Goal: Transaction & Acquisition: Purchase product/service

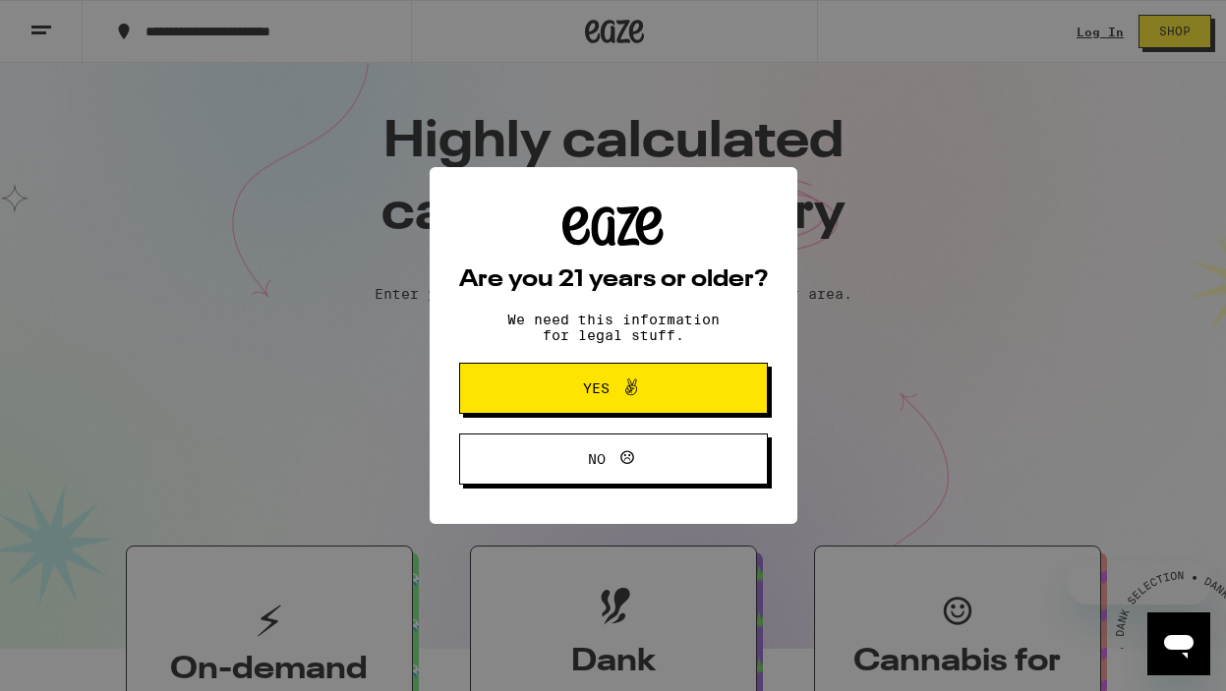
click at [609, 397] on span at bounding box center [625, 388] width 33 height 26
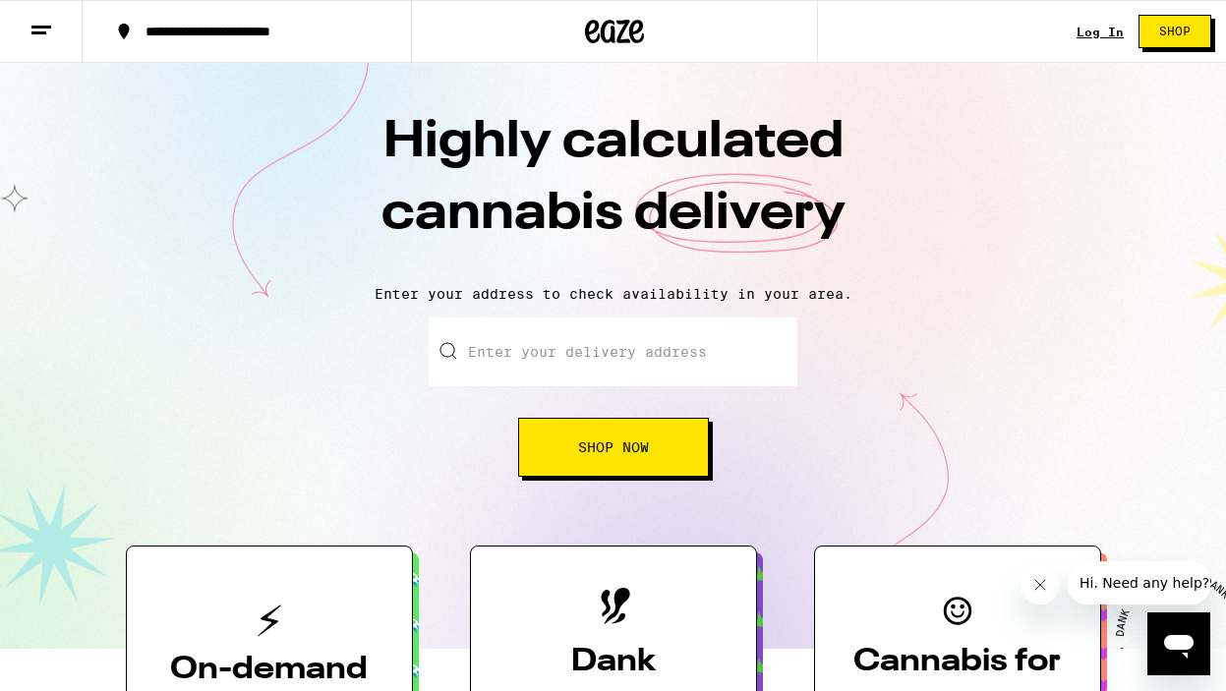
click at [538, 349] on input "Enter your delivery address" at bounding box center [613, 351] width 369 height 69
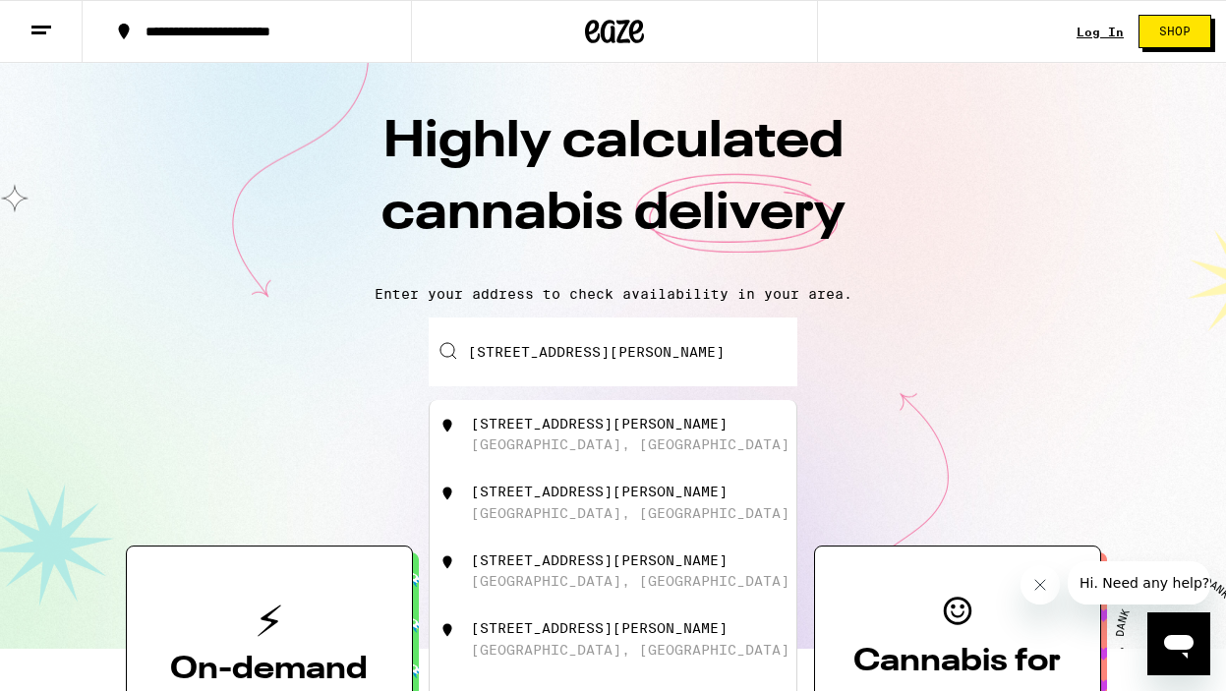
click at [574, 448] on div "[GEOGRAPHIC_DATA], [GEOGRAPHIC_DATA]" at bounding box center [630, 444] width 318 height 16
type input "[STREET_ADDRESS][PERSON_NAME]"
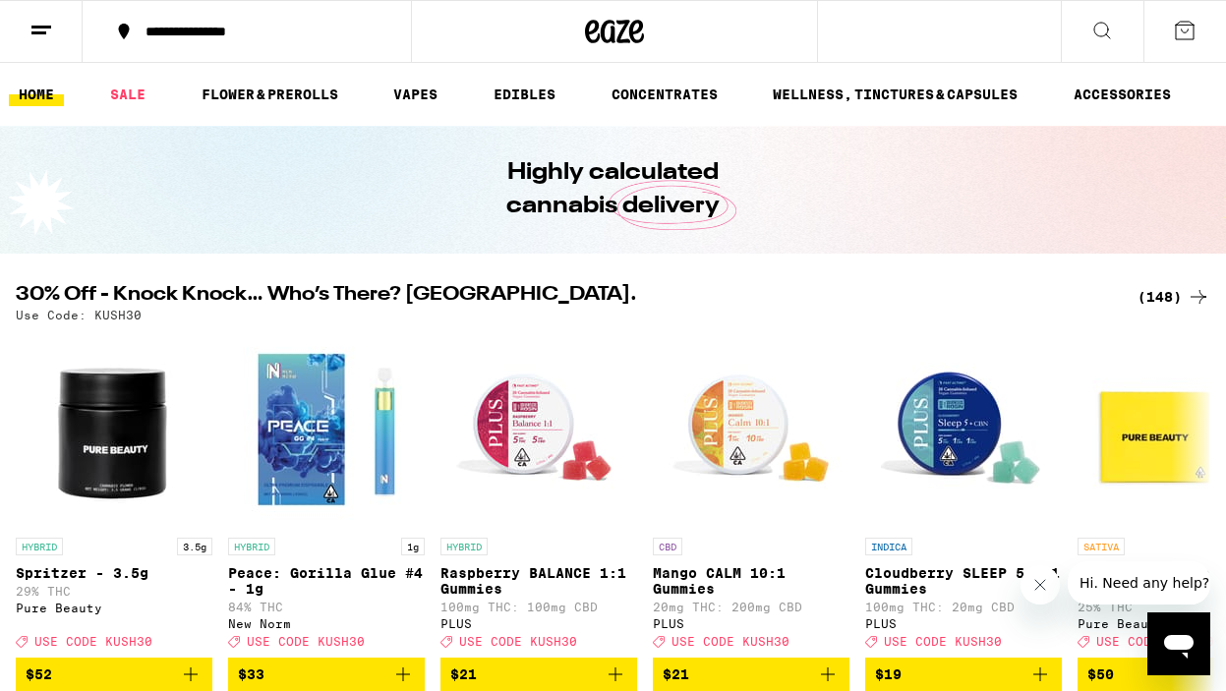
click at [35, 29] on icon at bounding box center [41, 31] width 24 height 24
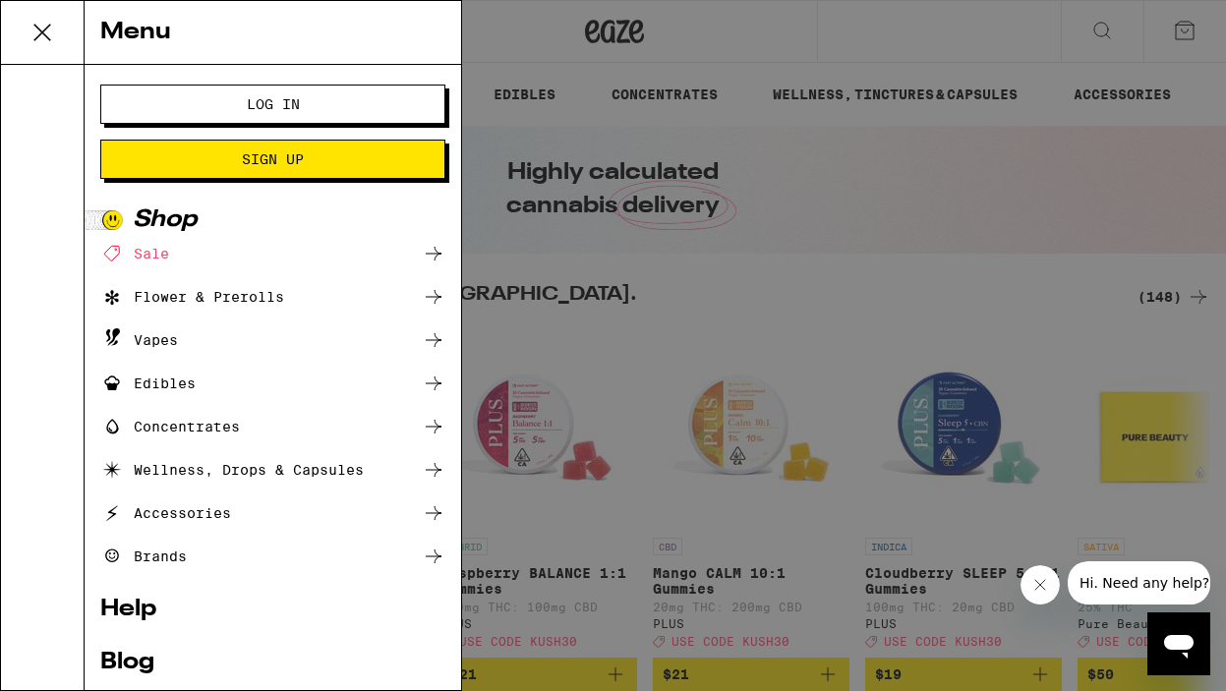
click at [240, 104] on span "Log In" at bounding box center [273, 104] width 186 height 14
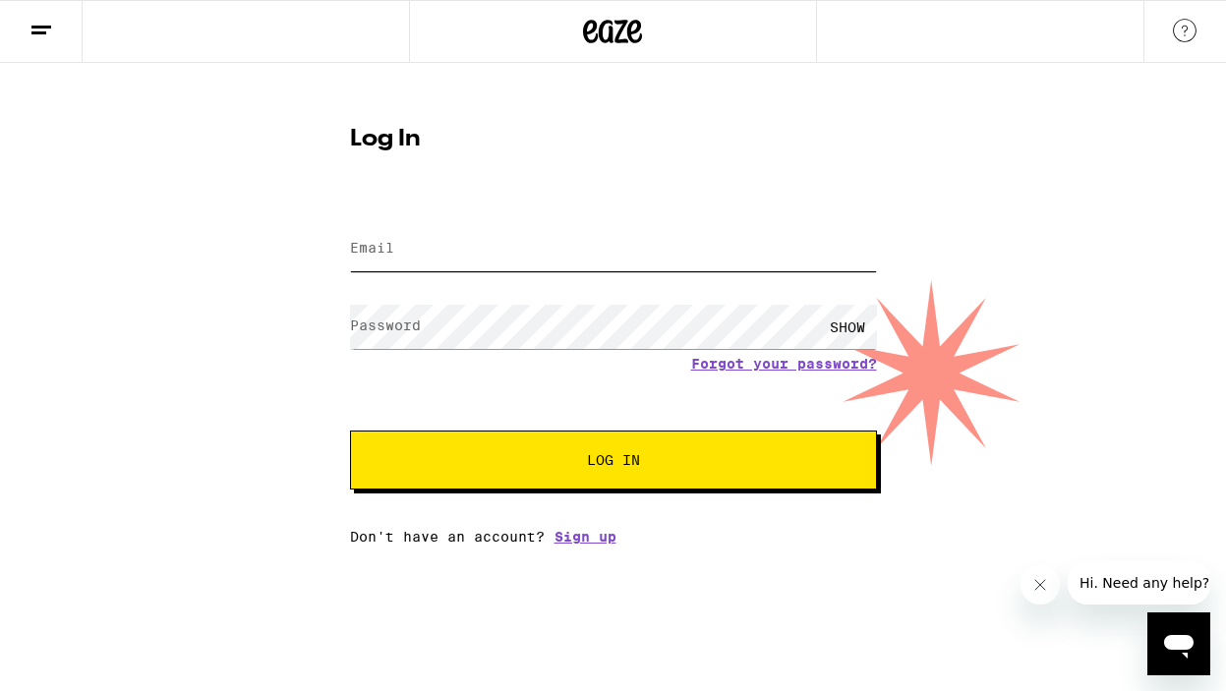
click at [459, 251] on input "Email" at bounding box center [613, 249] width 527 height 44
type input "[PERSON_NAME][EMAIL_ADDRESS][PERSON_NAME][DOMAIN_NAME]"
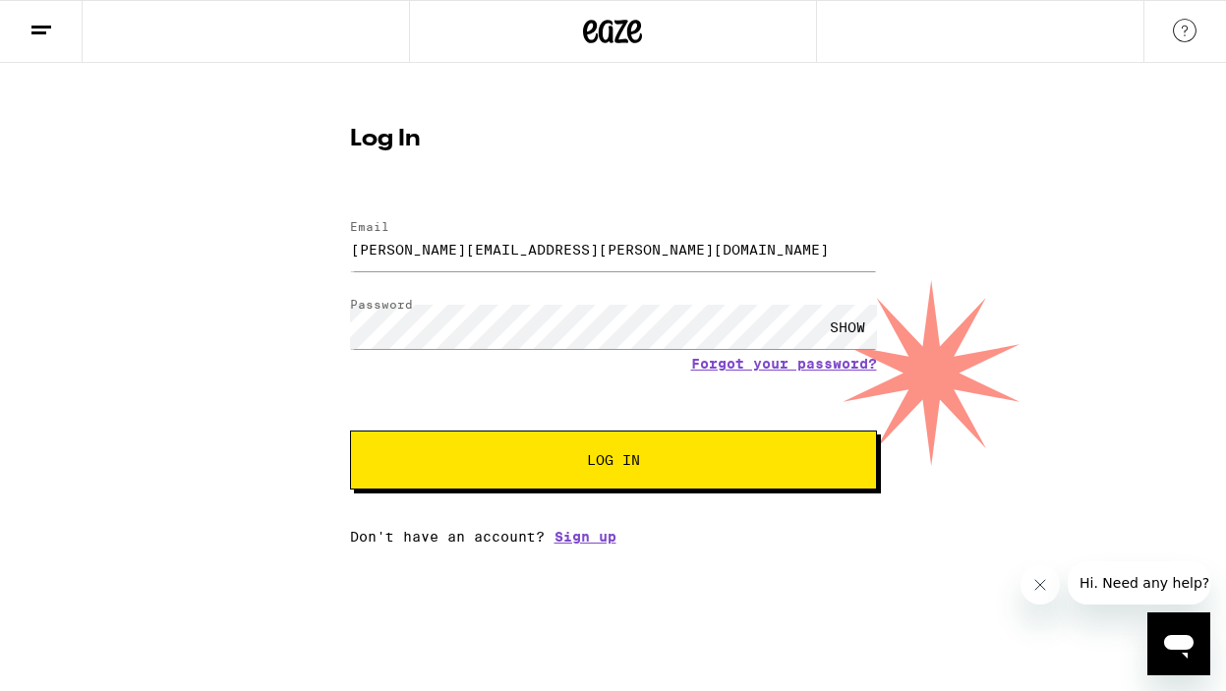
click at [633, 454] on span "Log In" at bounding box center [613, 460] width 53 height 14
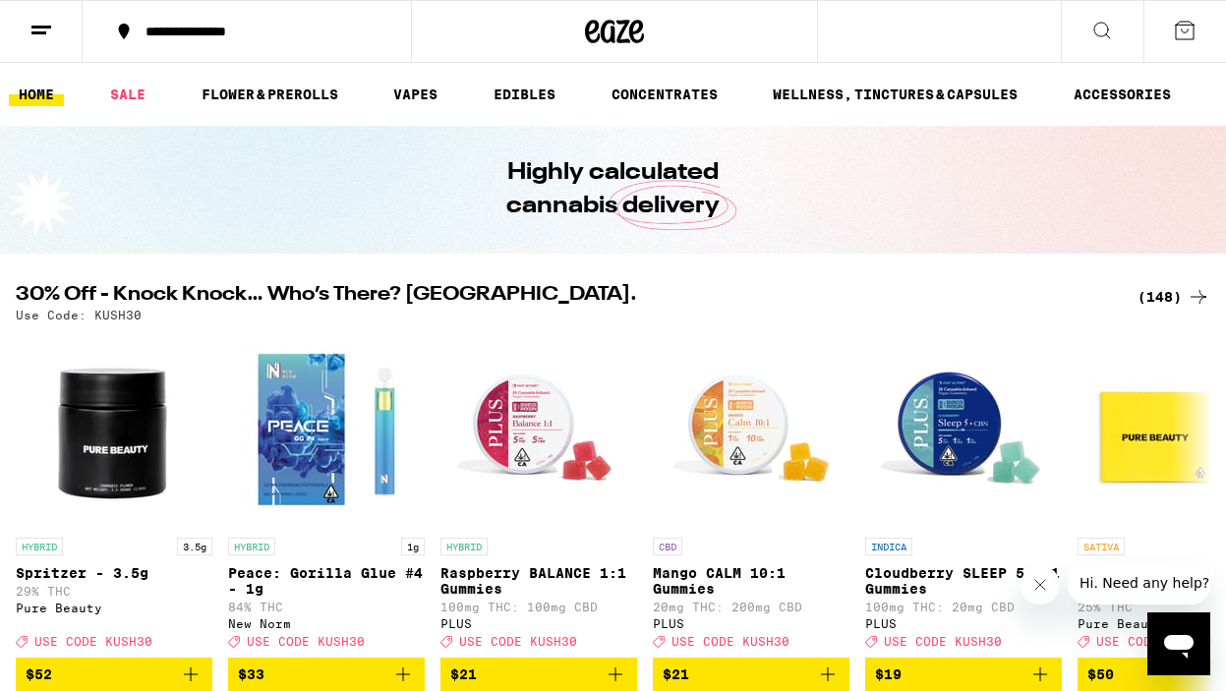
click at [1149, 444] on img "Open page for Sativa - Babies 10 Pack - 3.5g from Pure Beauty" at bounding box center [1175, 429] width 197 height 197
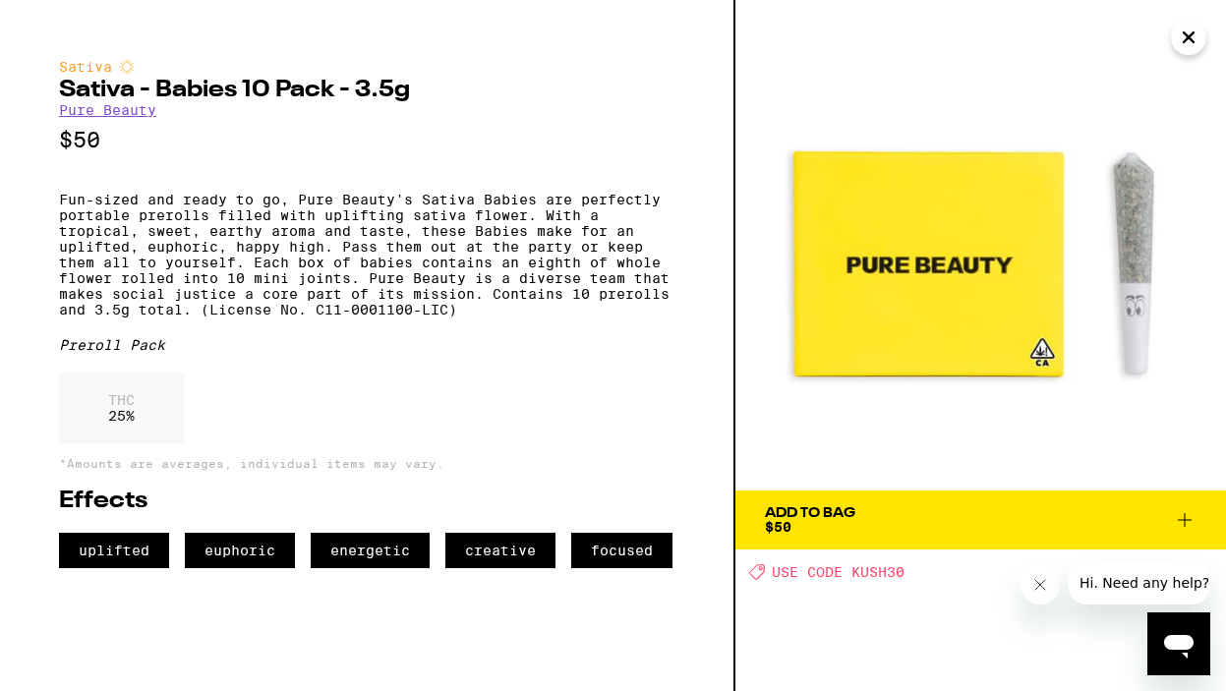
click at [1184, 522] on icon at bounding box center [1185, 520] width 14 height 14
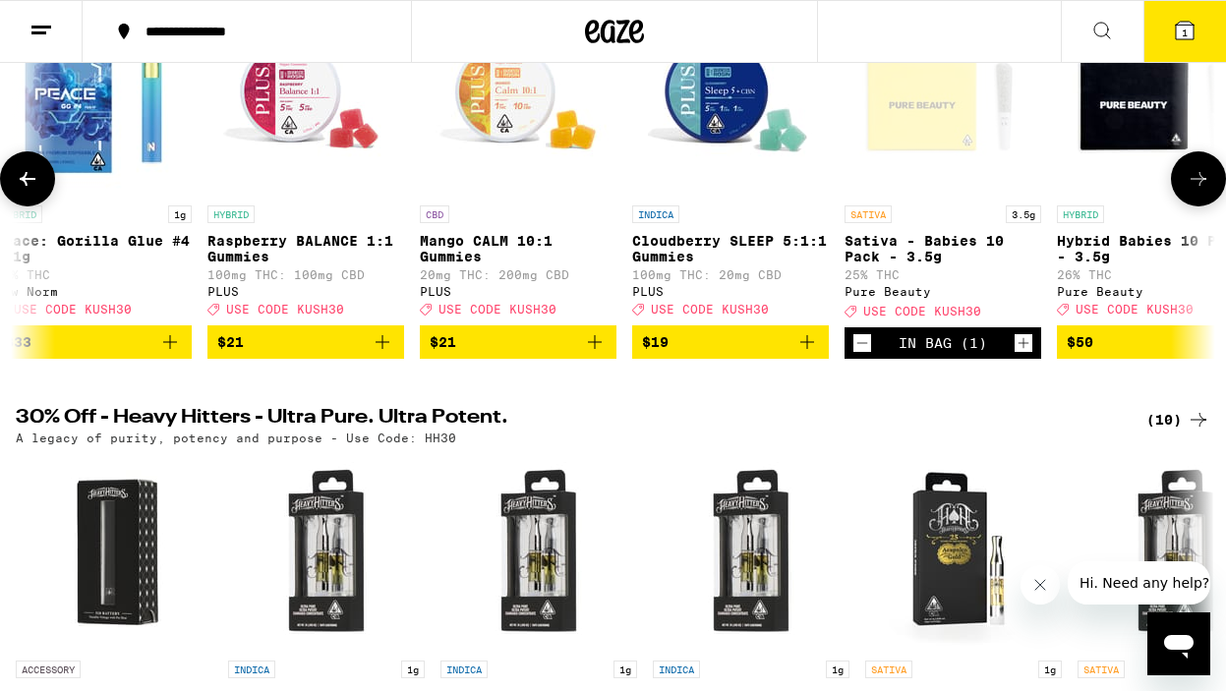
scroll to position [0, 256]
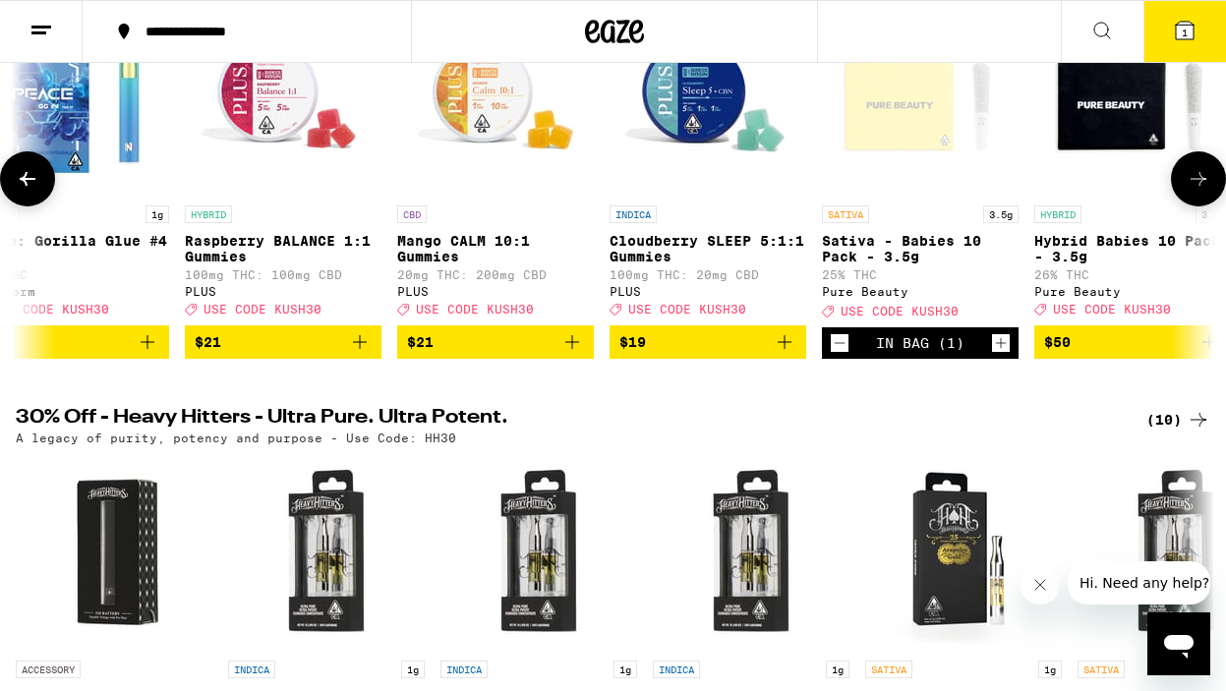
click at [1002, 355] on icon "Increment" at bounding box center [1001, 343] width 18 height 24
click at [1179, 28] on icon at bounding box center [1185, 31] width 18 height 18
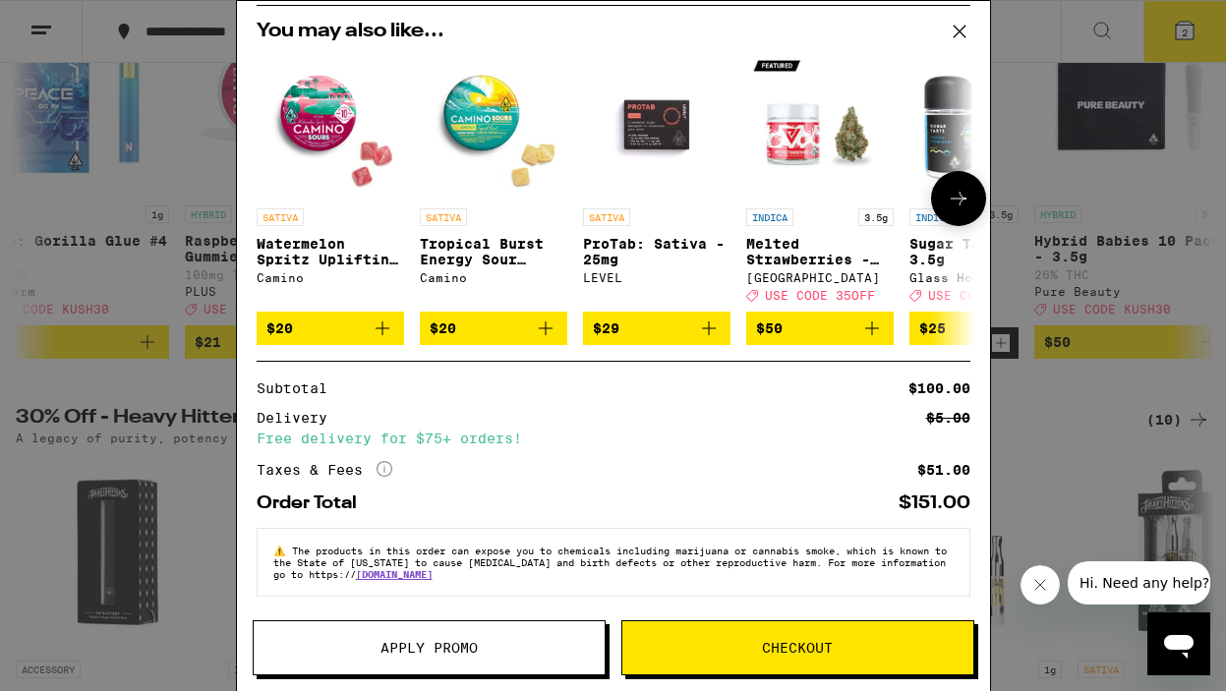
scroll to position [144, 0]
click at [473, 641] on span "Apply Promo" at bounding box center [428, 648] width 97 height 14
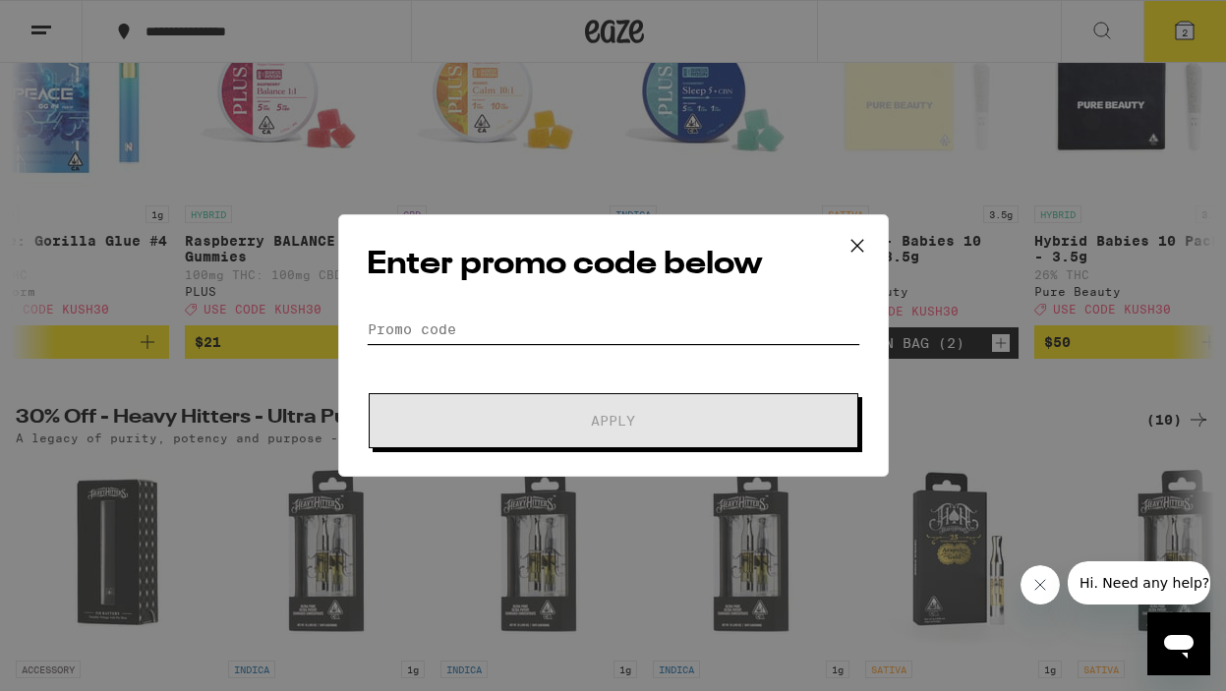
click at [580, 341] on input "Promo Code" at bounding box center [613, 329] width 493 height 29
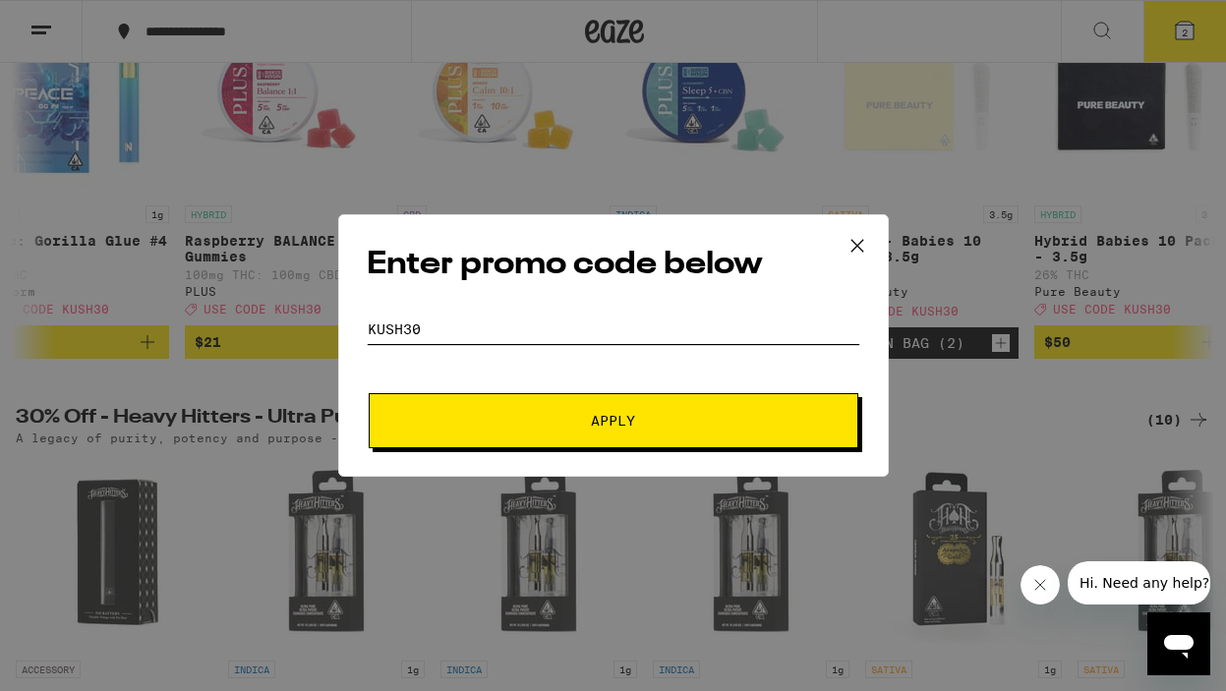
type input "KUSH30"
click at [582, 407] on button "Apply" at bounding box center [613, 420] width 489 height 55
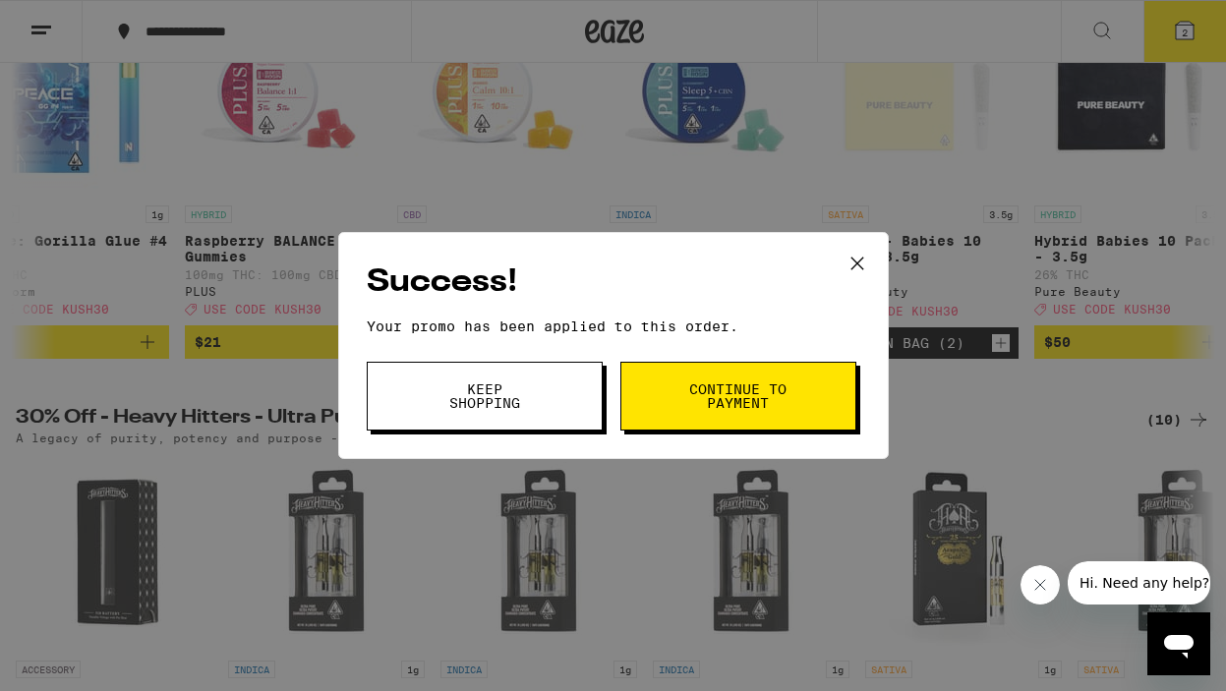
click at [736, 385] on span "Continue to payment" at bounding box center [738, 396] width 100 height 28
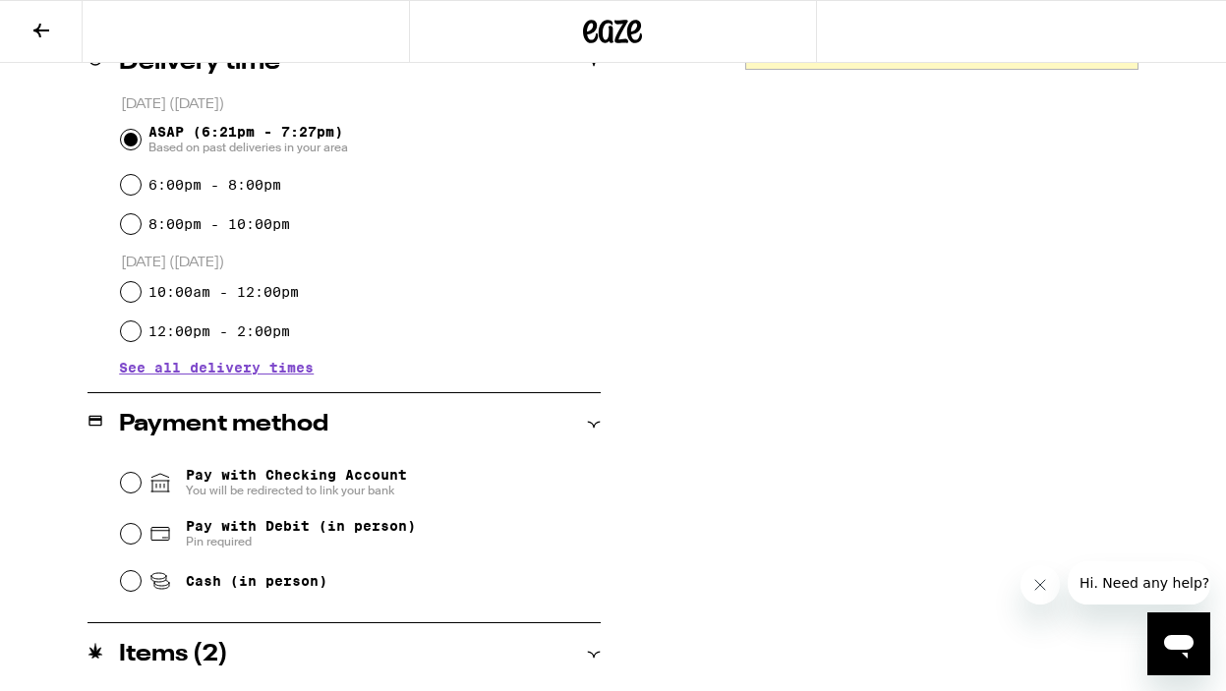
scroll to position [522, 0]
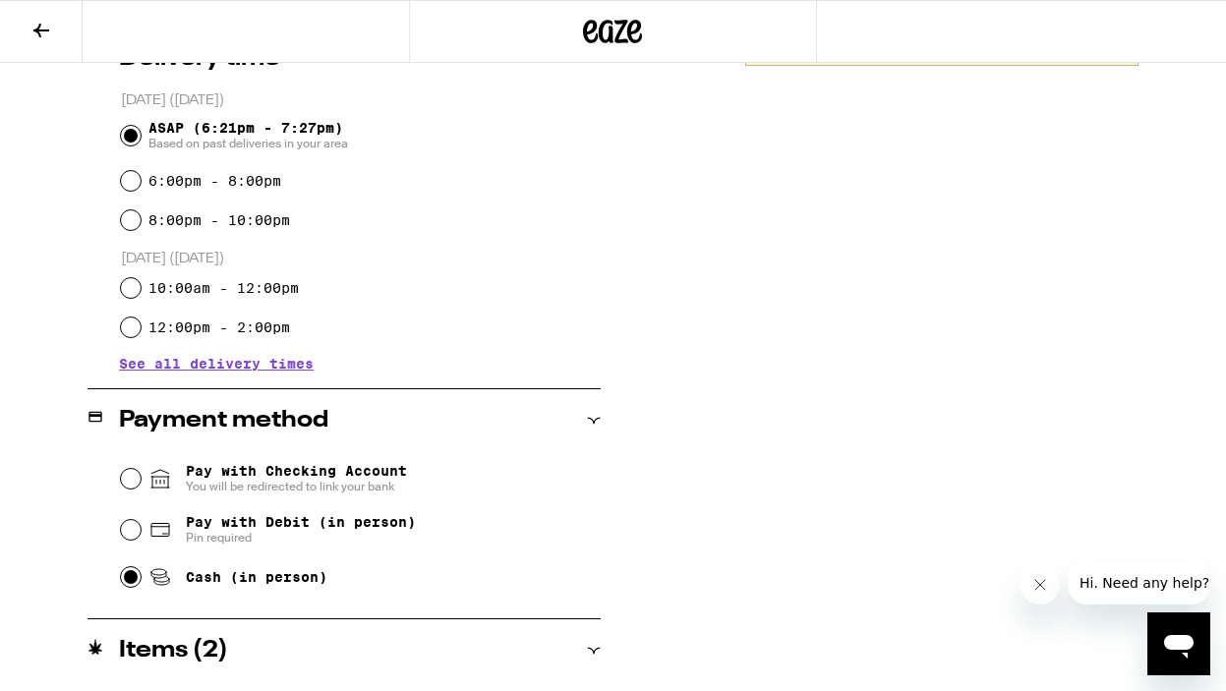
click at [121, 583] on input "Cash (in person)" at bounding box center [131, 577] width 20 height 20
radio input "true"
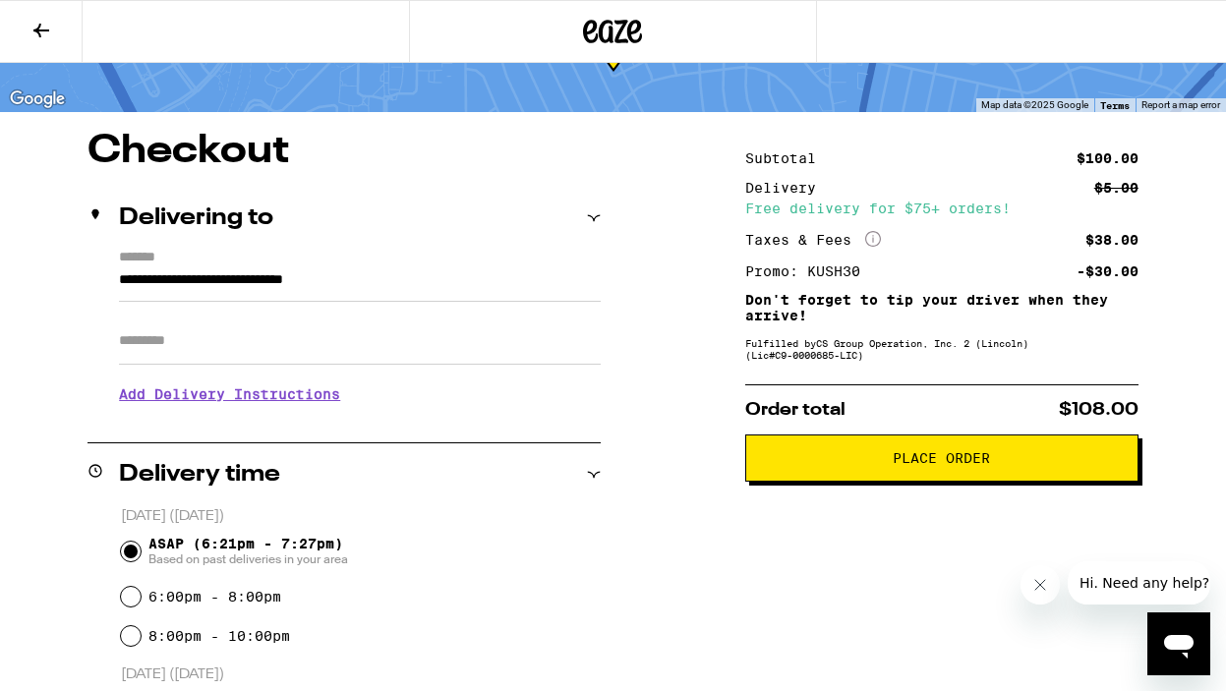
scroll to position [118, 0]
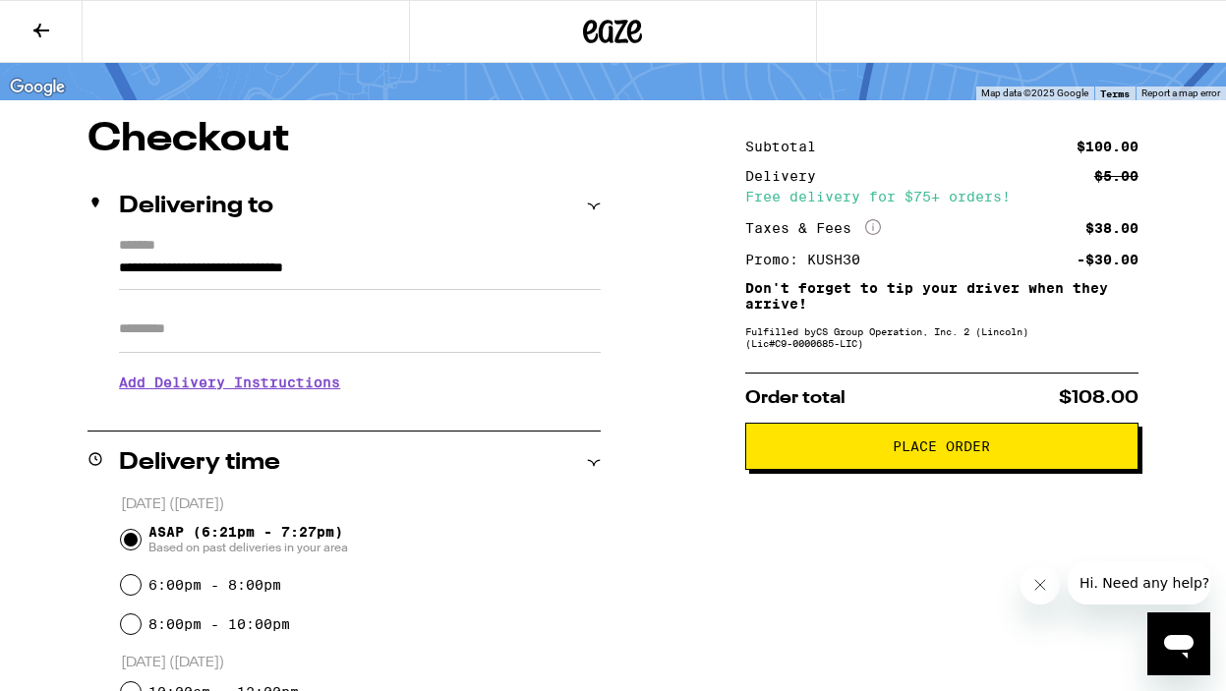
click at [980, 445] on span "Place Order" at bounding box center [940, 446] width 97 height 14
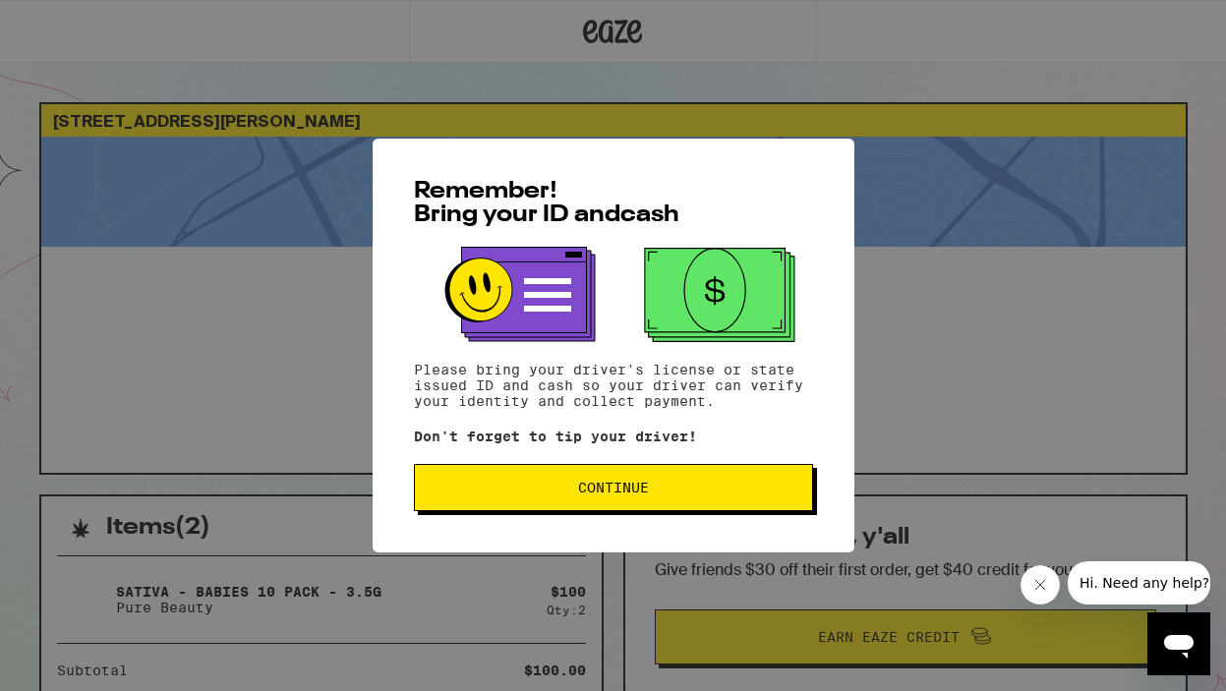
click at [624, 494] on span "Continue" at bounding box center [613, 488] width 71 height 14
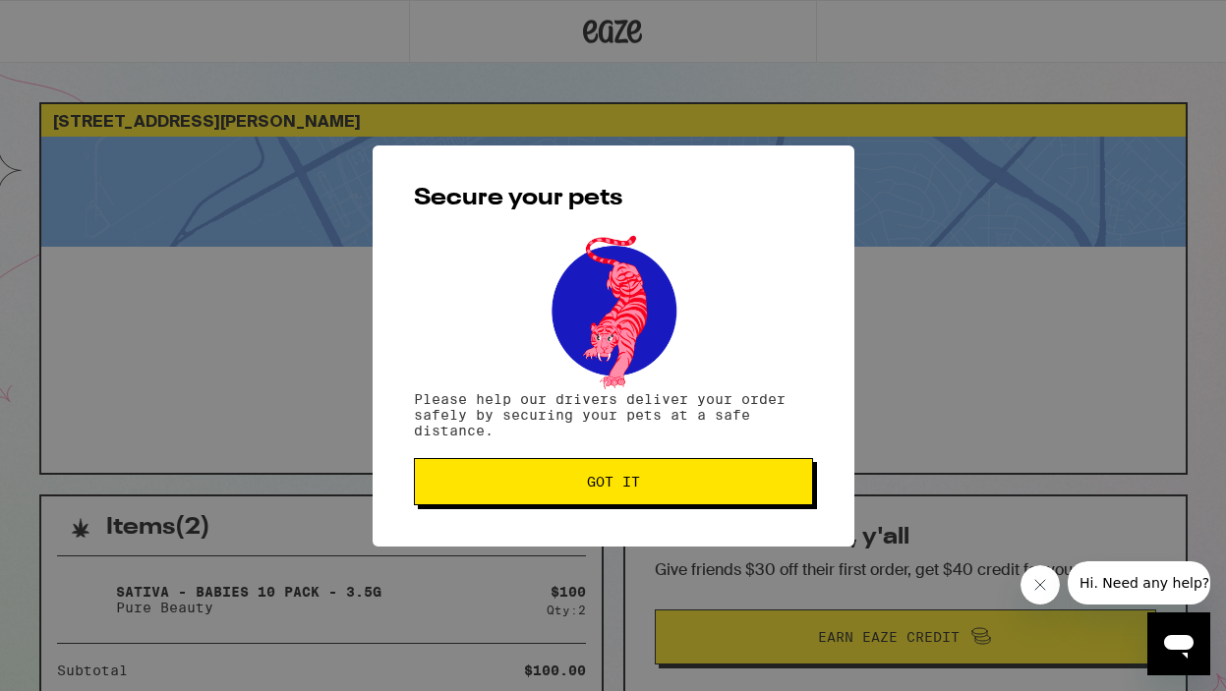
click at [601, 484] on span "Got it" at bounding box center [613, 482] width 53 height 14
